Goal: Transaction & Acquisition: Book appointment/travel/reservation

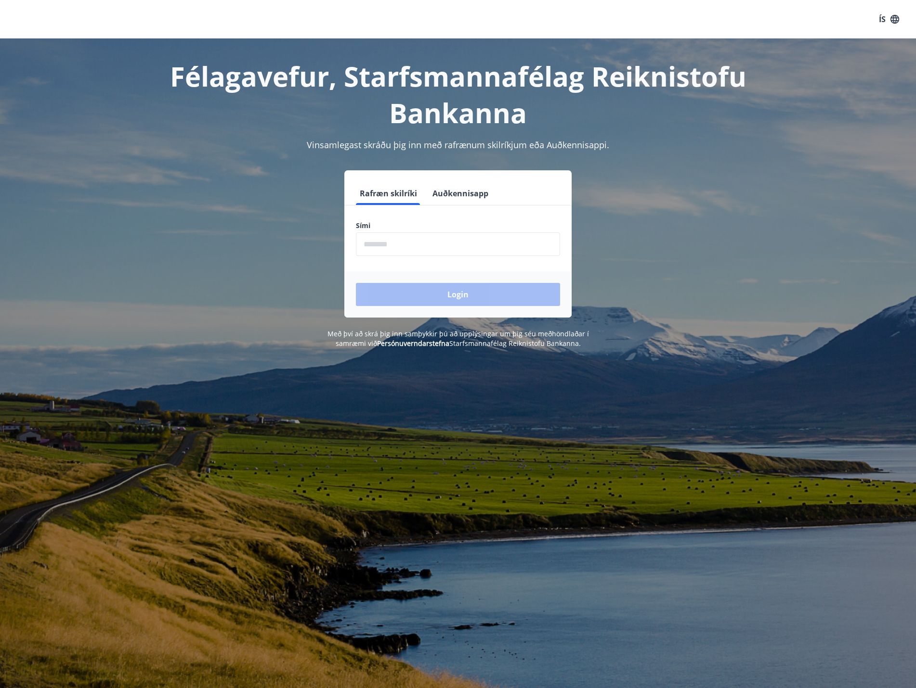
click at [432, 242] on input "phone" at bounding box center [458, 244] width 204 height 24
type input "********"
click at [458, 295] on button "Login" at bounding box center [458, 294] width 204 height 23
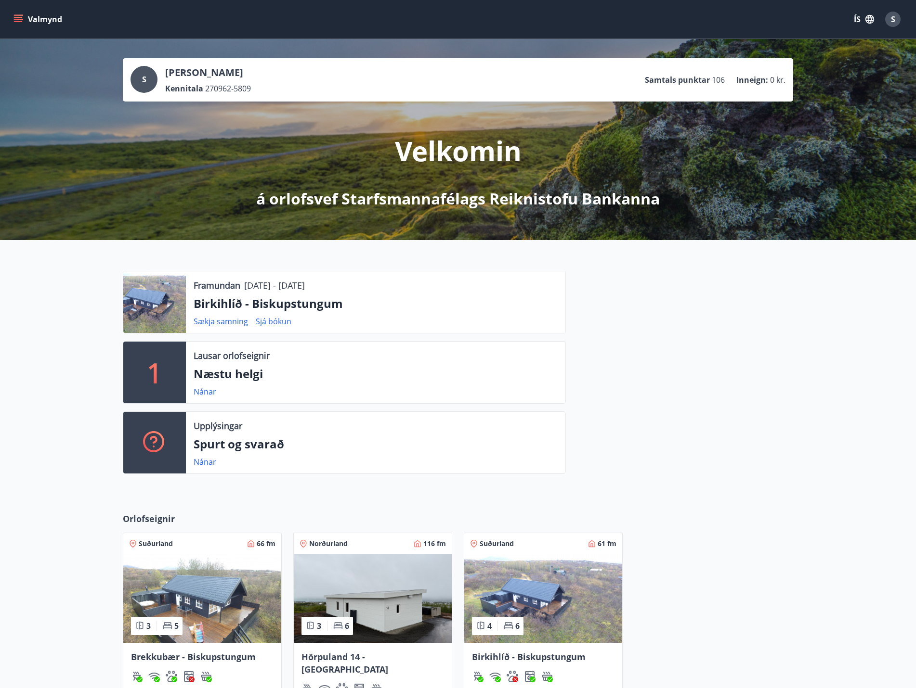
scroll to position [144, 0]
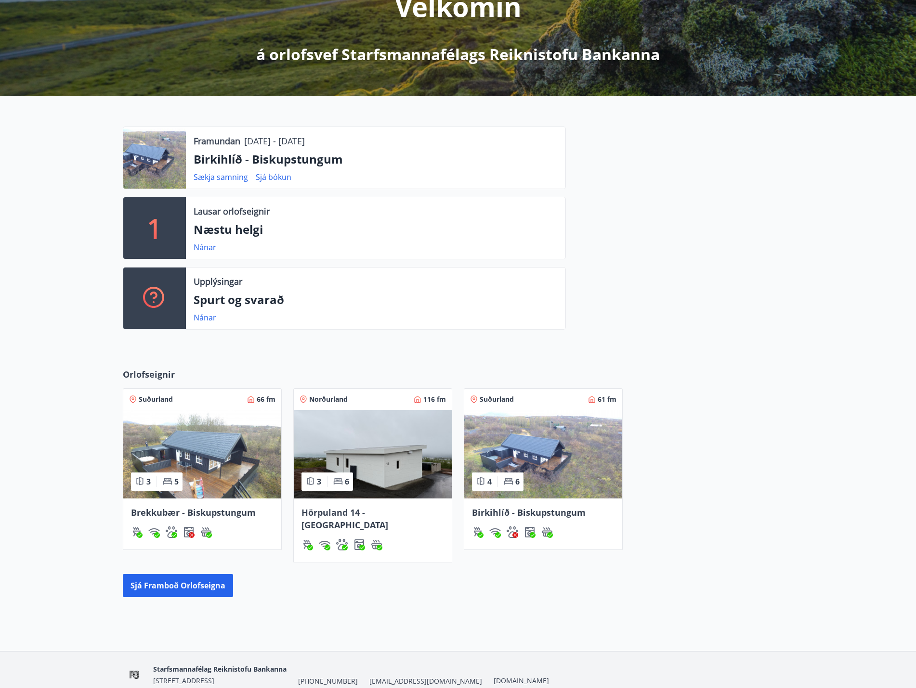
click at [542, 453] on img at bounding box center [543, 454] width 158 height 89
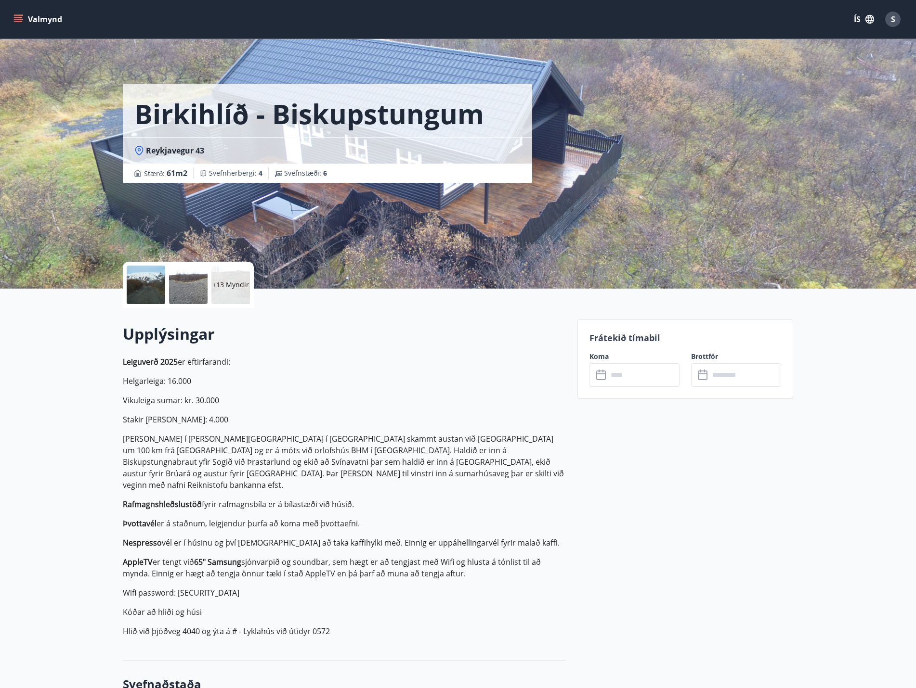
click at [186, 281] on div at bounding box center [188, 285] width 39 height 39
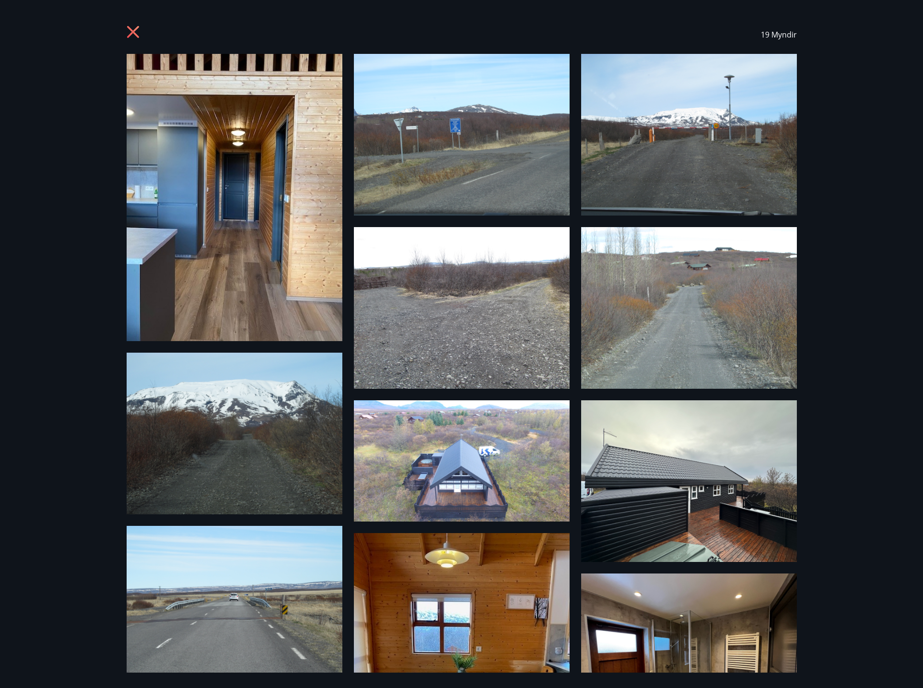
click at [133, 26] on icon at bounding box center [134, 33] width 15 height 15
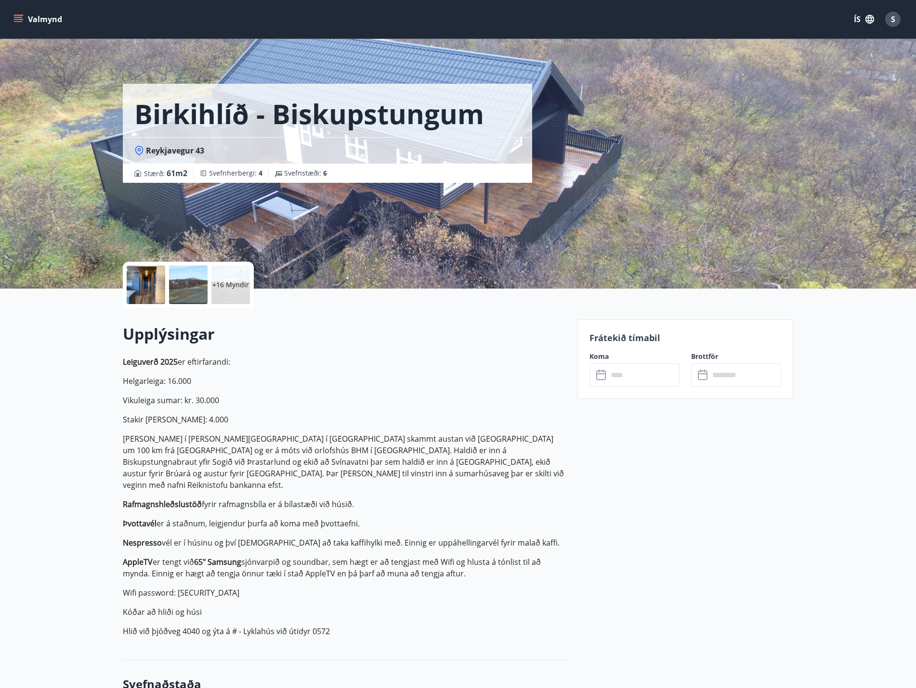
click at [48, 16] on button "Valmynd" at bounding box center [39, 19] width 54 height 17
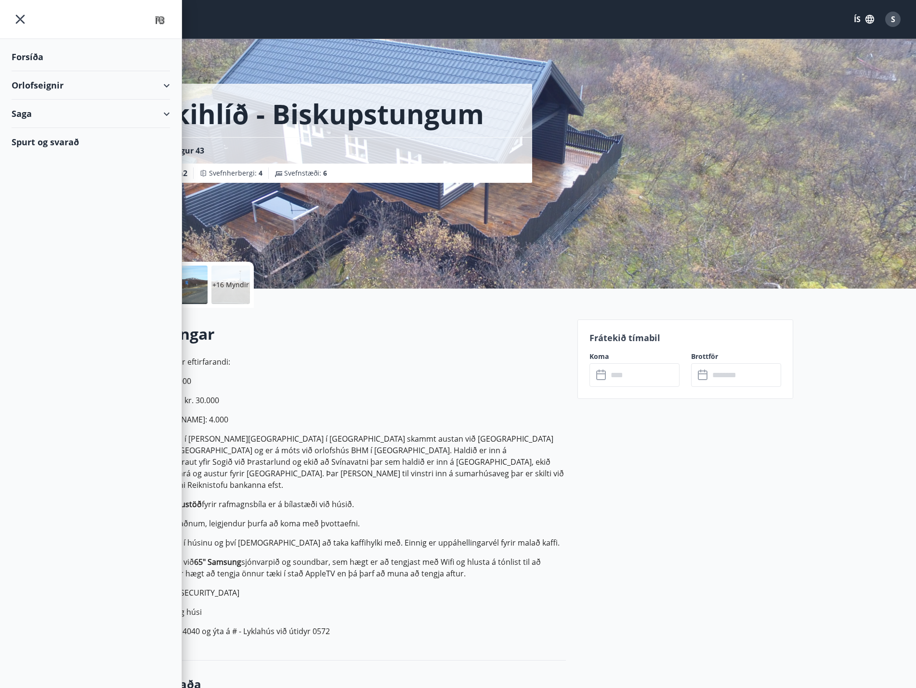
click at [47, 57] on div "Forsíða" at bounding box center [91, 57] width 158 height 28
